Goal: Information Seeking & Learning: Learn about a topic

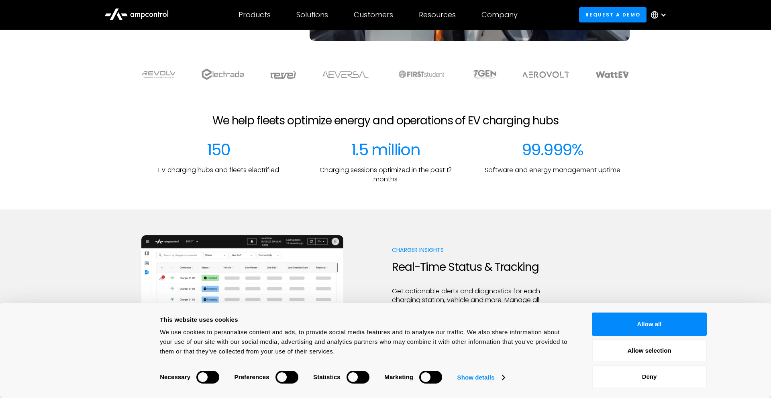
scroll to position [224, 0]
click at [619, 323] on button "Allow all" at bounding box center [649, 324] width 115 height 23
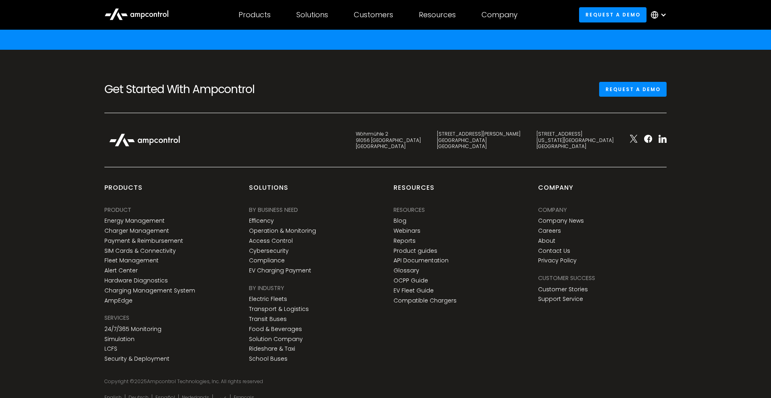
scroll to position [2978, 0]
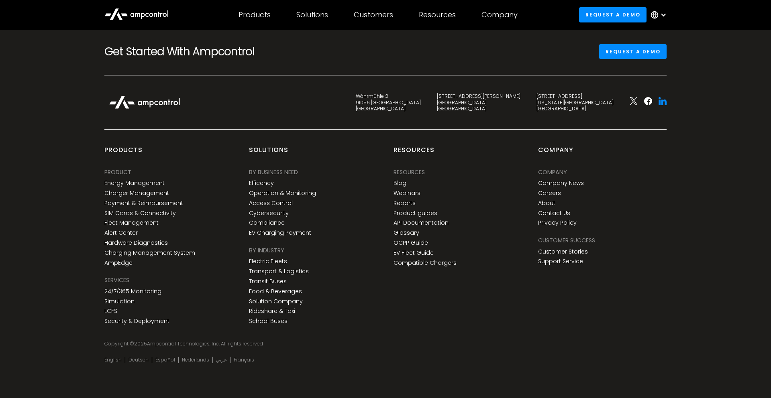
click at [661, 104] on icon at bounding box center [662, 101] width 8 height 8
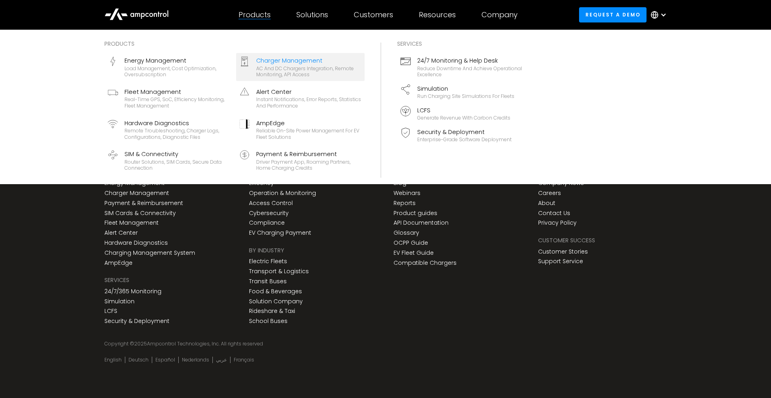
click at [297, 58] on div "Charger Management" at bounding box center [308, 60] width 105 height 9
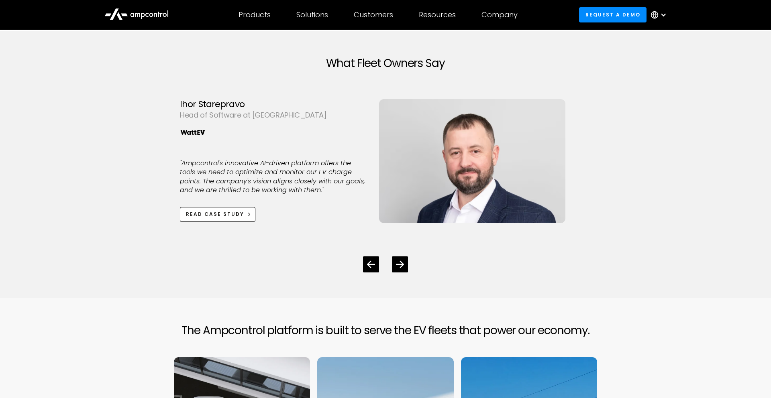
scroll to position [3017, 0]
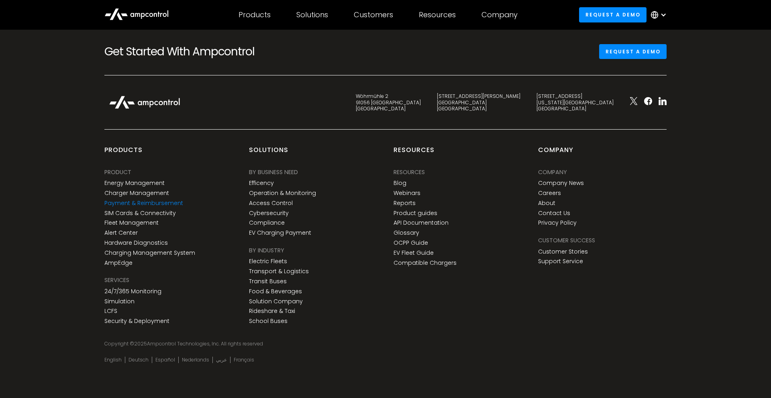
click at [139, 202] on link "Payment & Reimbursement" at bounding box center [143, 203] width 79 height 7
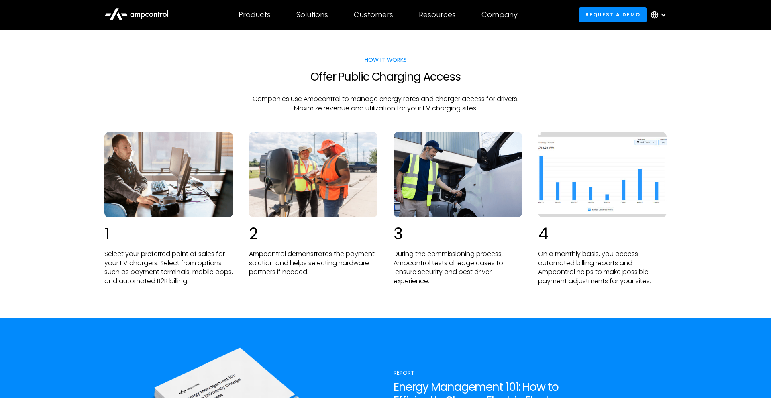
scroll to position [1496, 0]
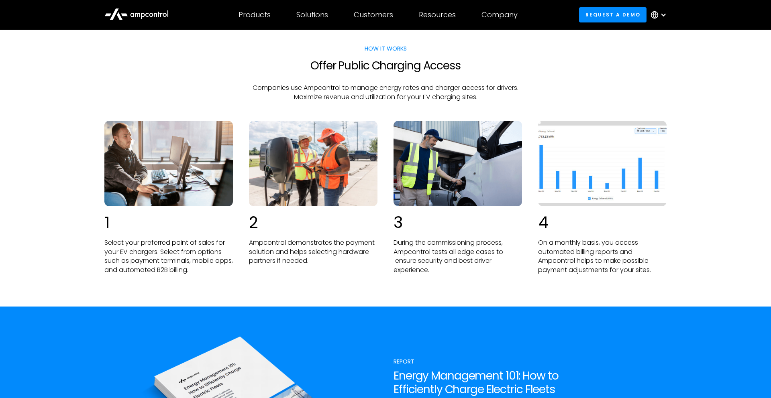
click at [159, 12] on icon at bounding box center [136, 13] width 64 height 19
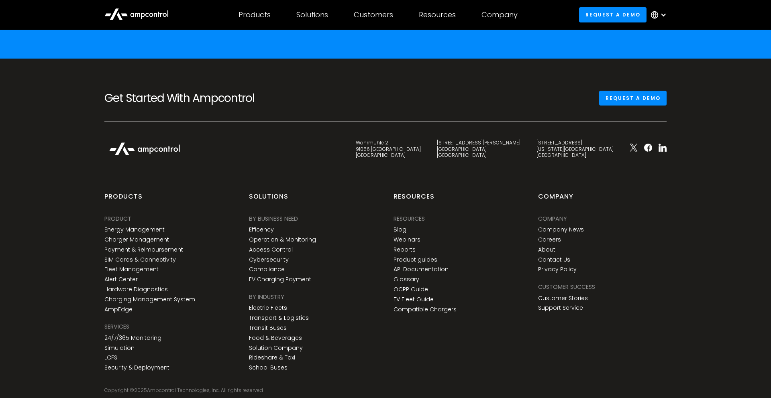
scroll to position [2978, 0]
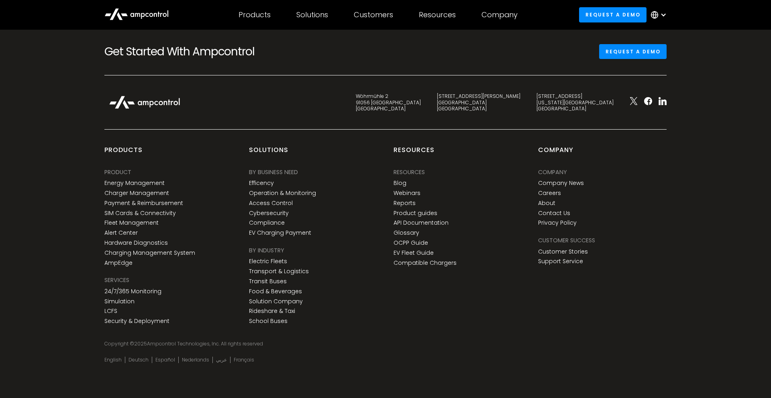
click at [509, 165] on div "Resources Resources Resources Blog Webinars Reports Product guides API Document…" at bounding box center [457, 208] width 128 height 124
click at [276, 235] on link "EV Charging Payment" at bounding box center [280, 233] width 62 height 7
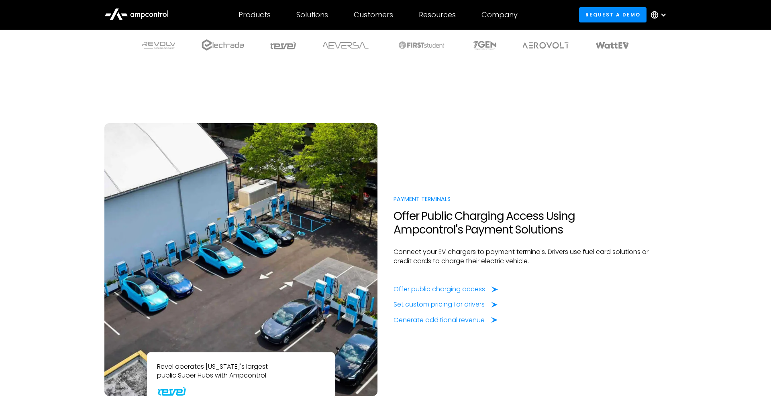
scroll to position [1010, 0]
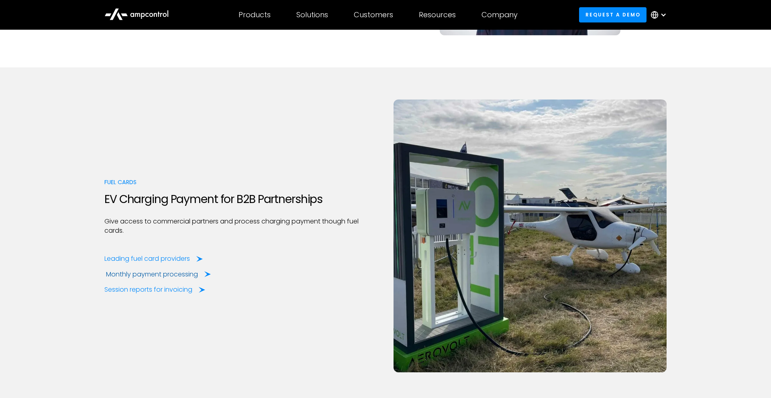
click at [198, 273] on div "Monthly payment processing" at bounding box center [152, 274] width 92 height 9
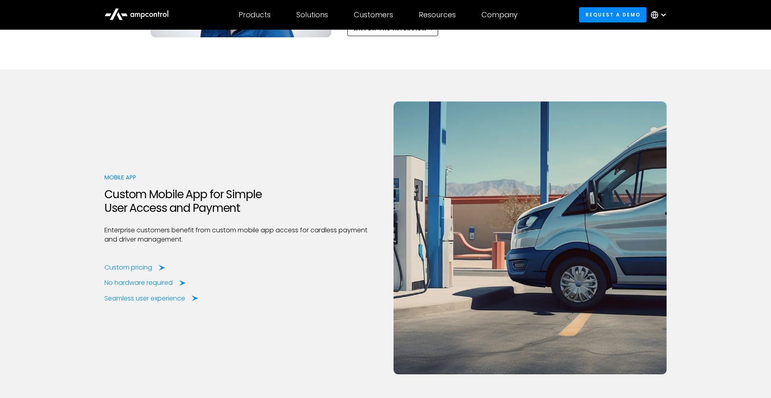
scroll to position [1963, 0]
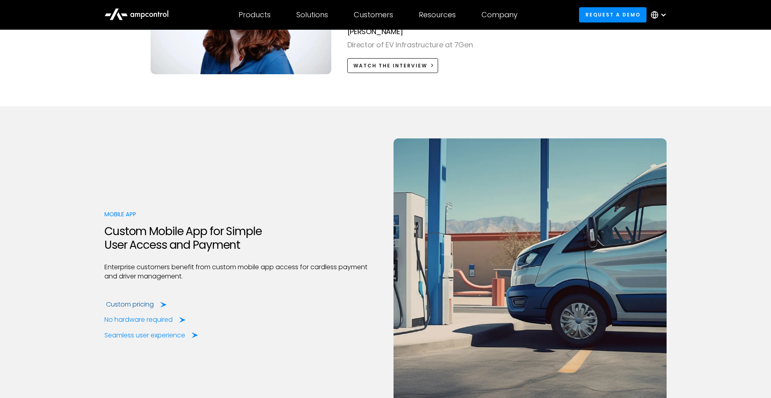
click at [136, 304] on div "Custom pricing" at bounding box center [130, 304] width 48 height 9
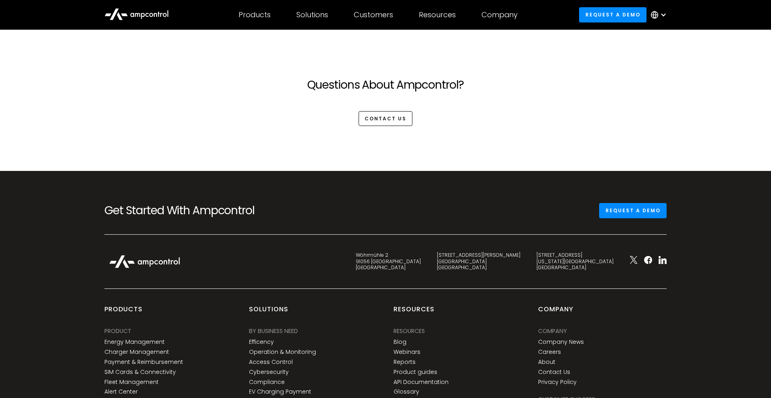
scroll to position [2331, 0]
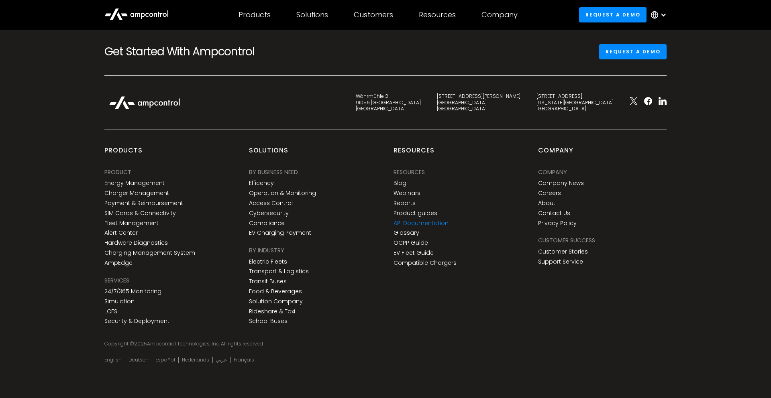
click at [417, 220] on link "API Documentation" at bounding box center [420, 223] width 55 height 7
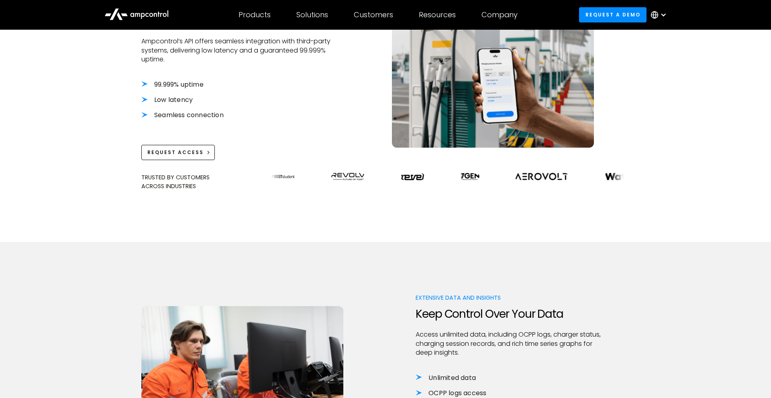
scroll to position [273, 0]
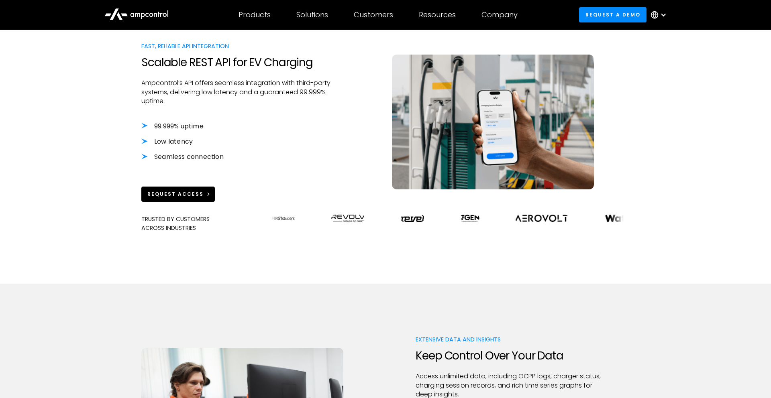
click at [171, 187] on link "Request Access" at bounding box center [177, 194] width 73 height 15
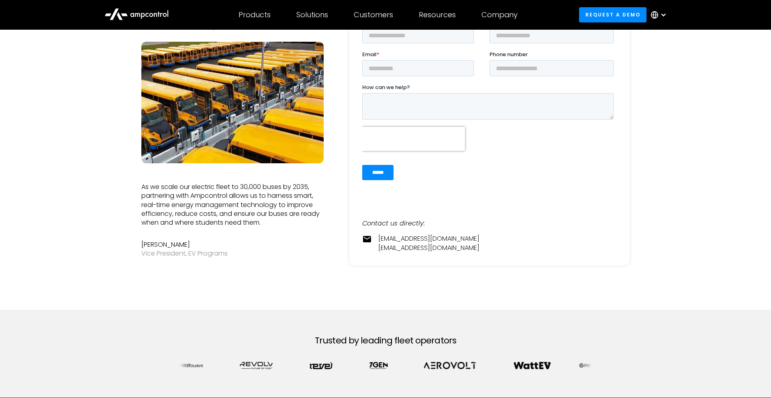
scroll to position [497, 0]
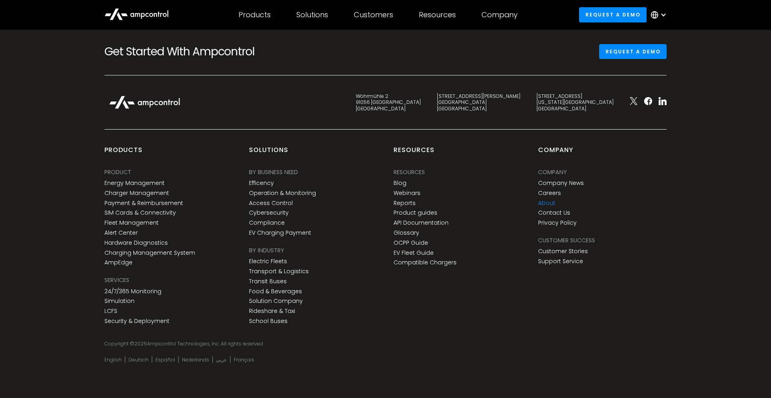
click at [547, 200] on link "About" at bounding box center [546, 203] width 17 height 7
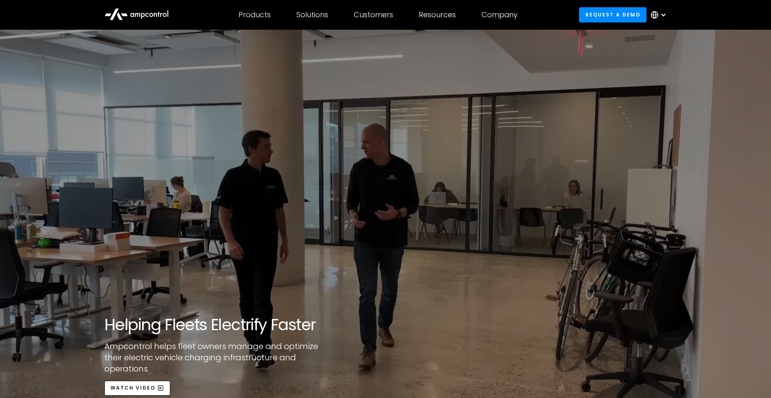
scroll to position [2374, 0]
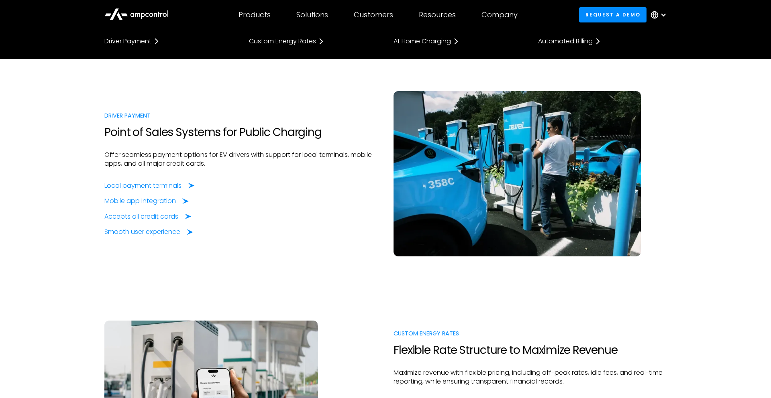
scroll to position [401, 0]
